Goal: Transaction & Acquisition: Book appointment/travel/reservation

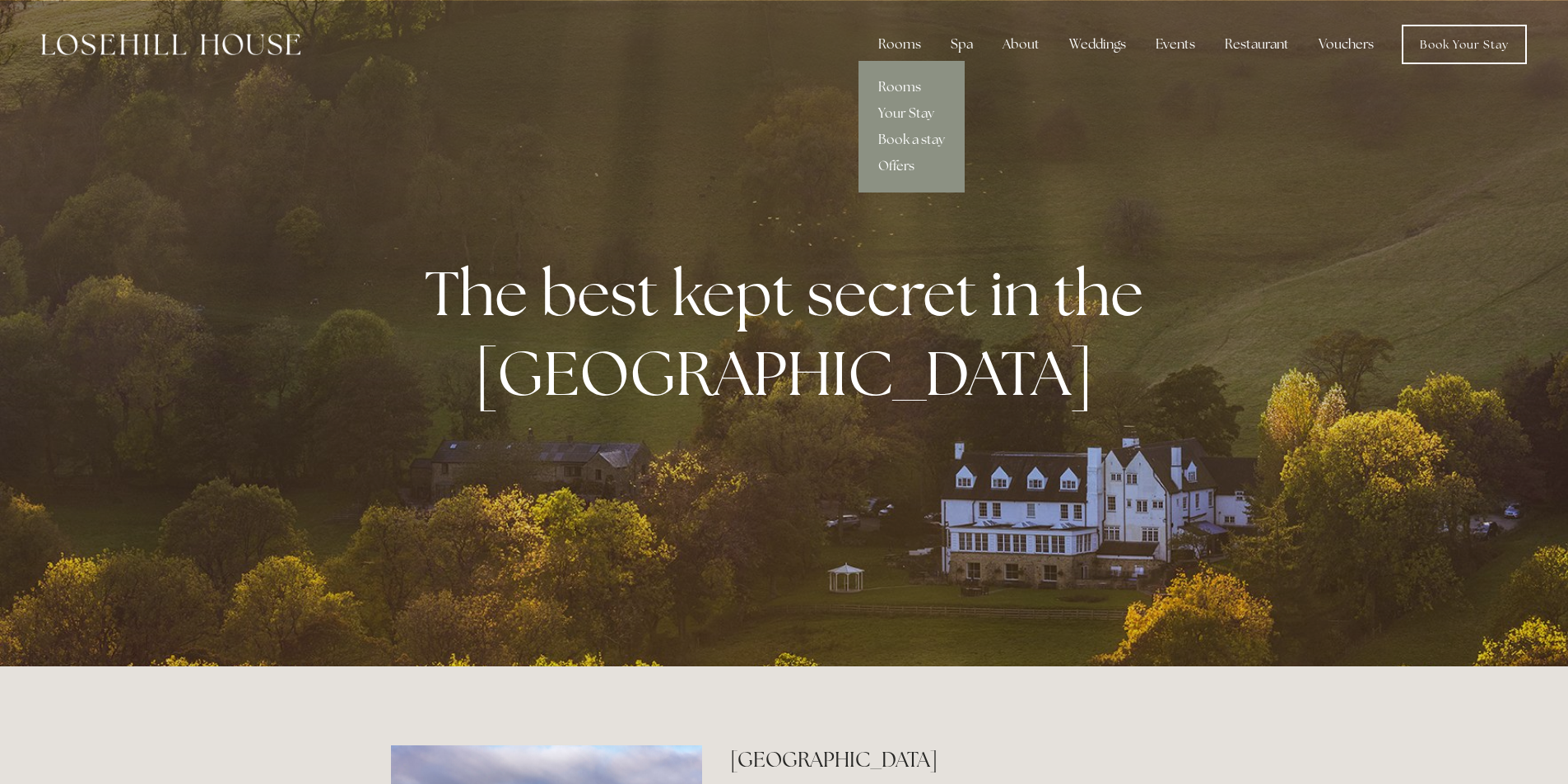
click at [913, 86] on link "Rooms" at bounding box center [911, 87] width 106 height 26
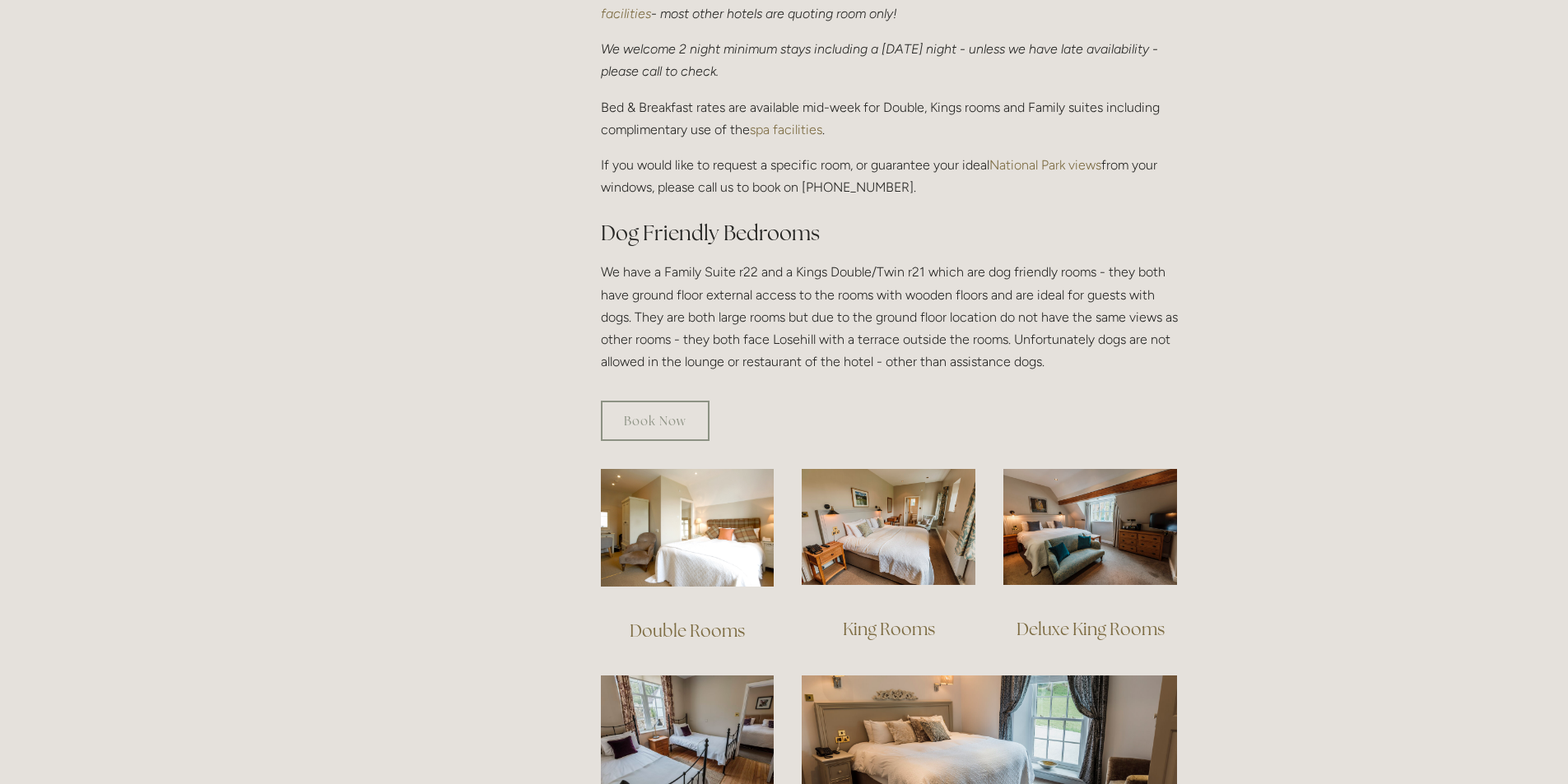
scroll to position [823, 0]
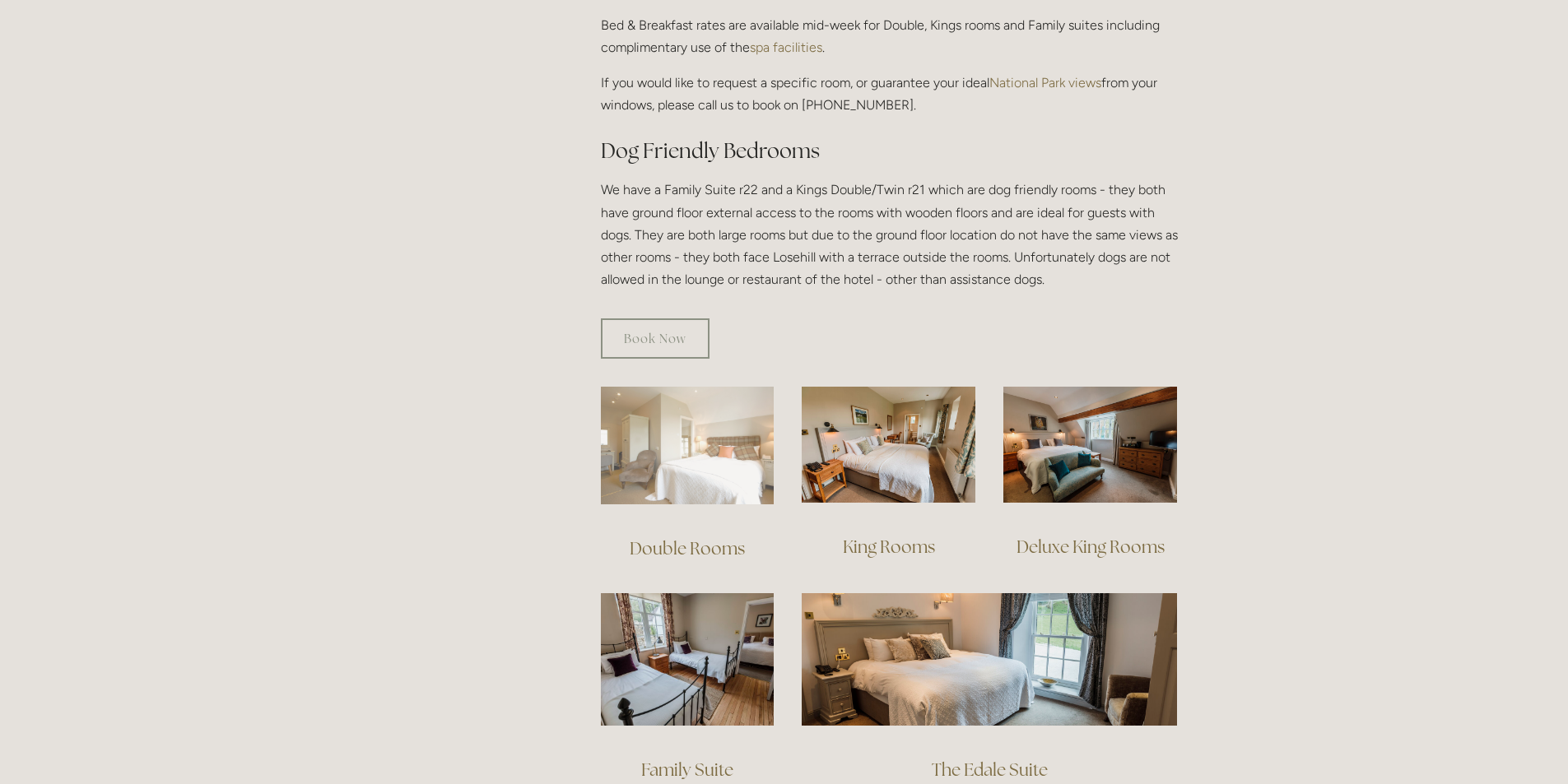
click at [748, 461] on img at bounding box center [687, 446] width 174 height 118
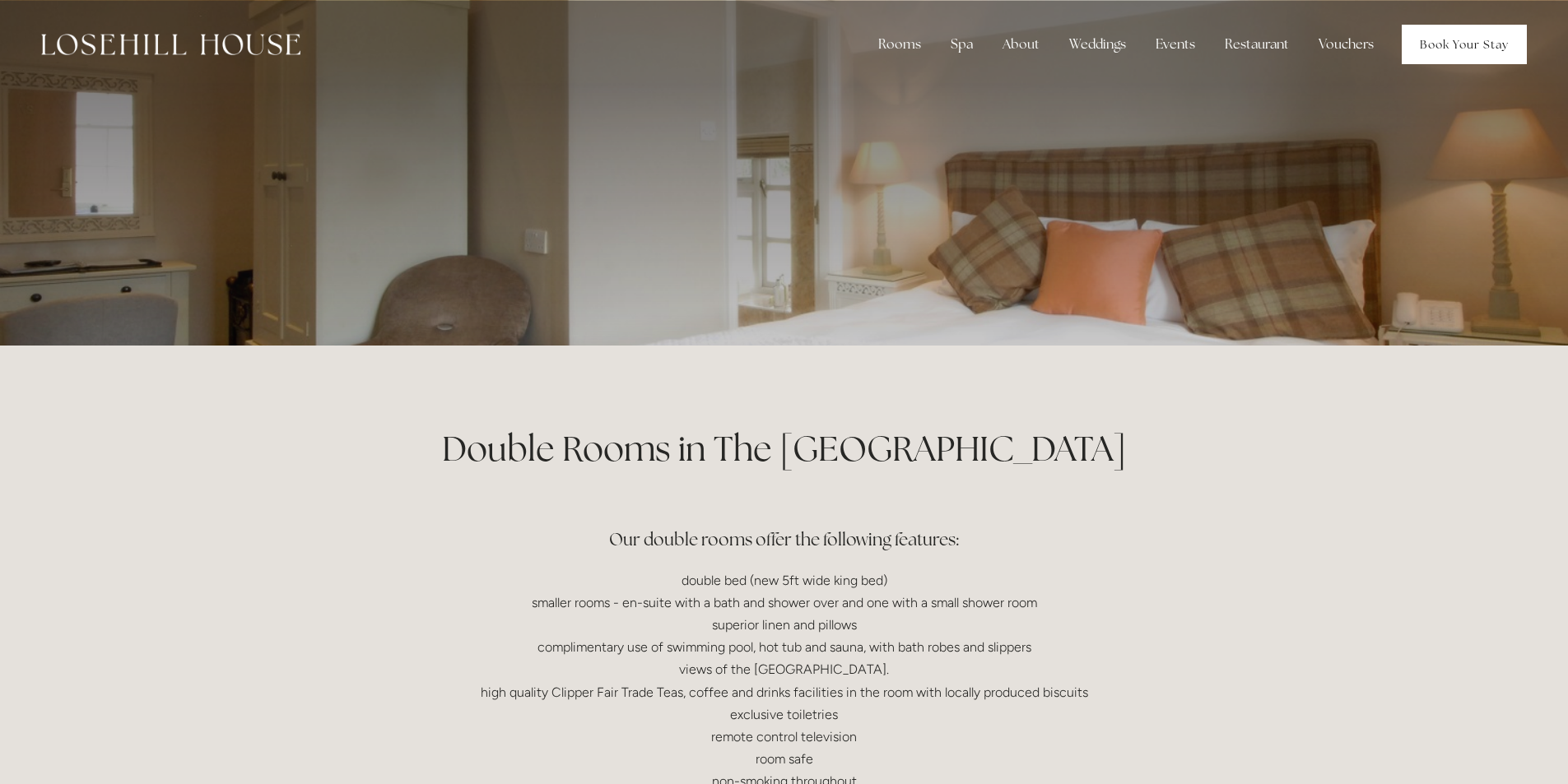
click at [1477, 42] on link "Book Your Stay" at bounding box center [1464, 44] width 125 height 39
